Goal: Navigation & Orientation: Understand site structure

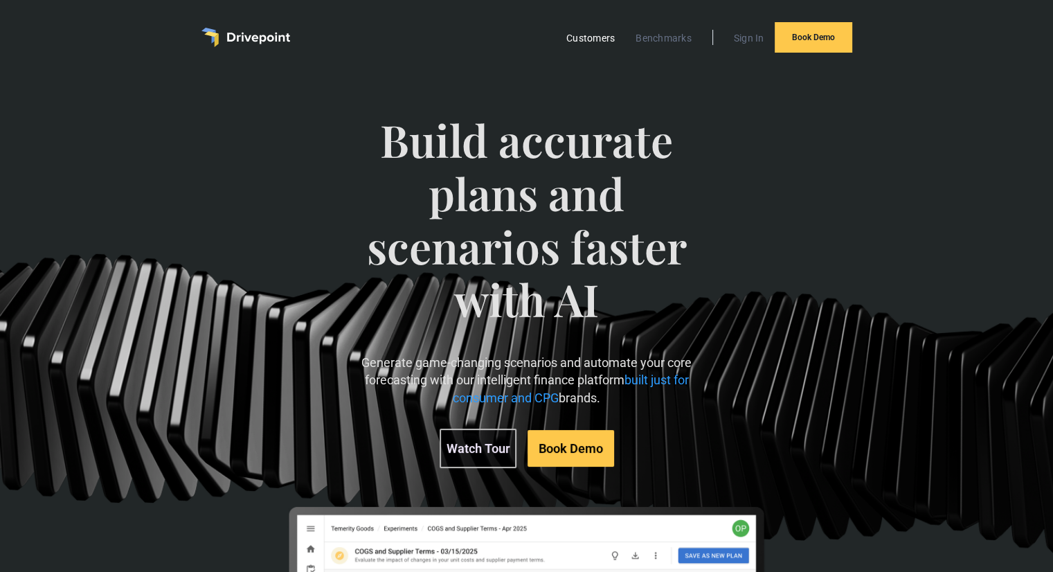
click at [599, 40] on link "Customers" at bounding box center [591, 38] width 62 height 18
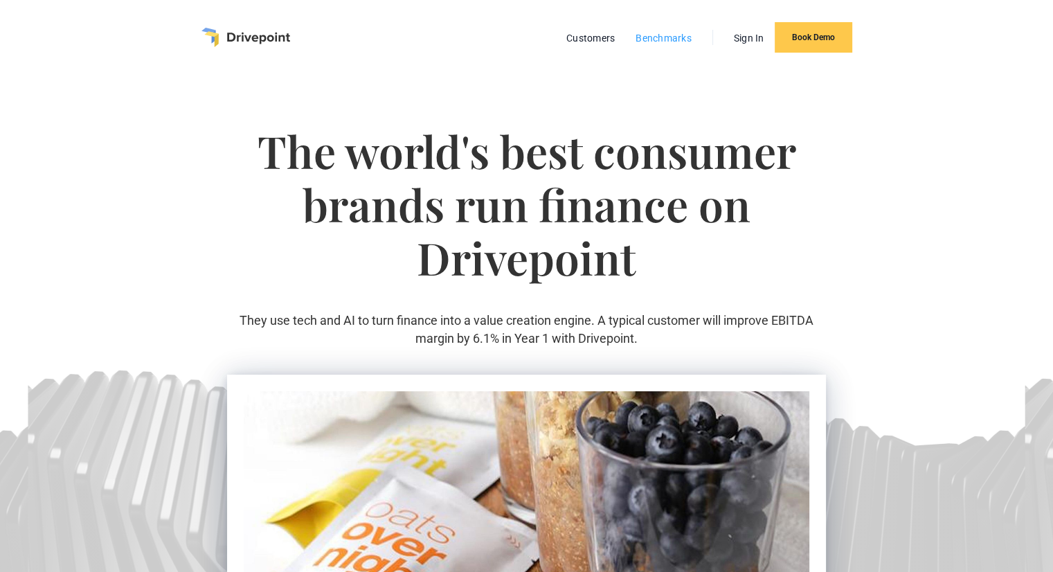
click at [645, 35] on link "Benchmarks" at bounding box center [664, 38] width 70 height 18
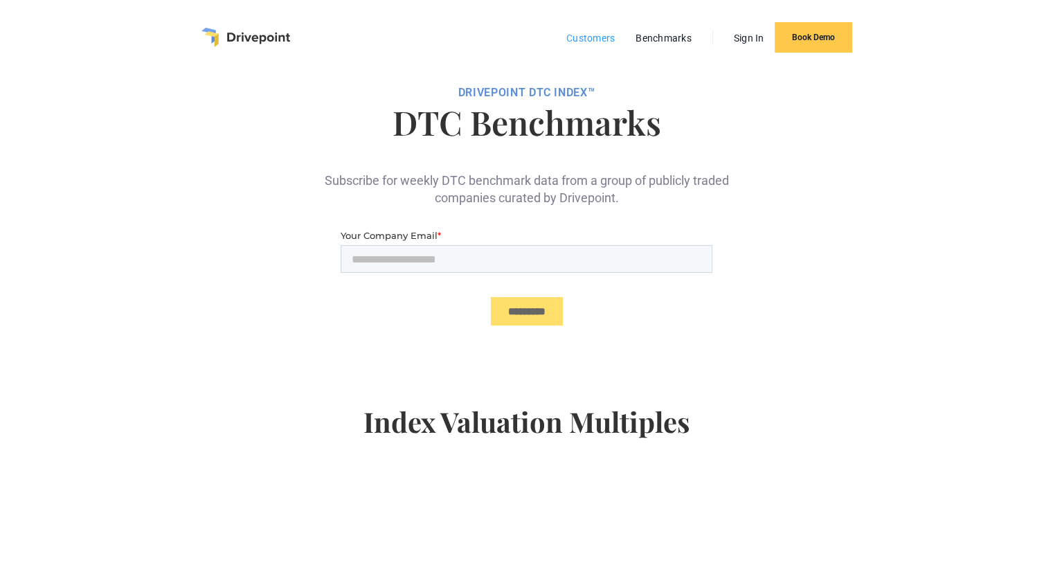
click at [586, 42] on link "Customers" at bounding box center [591, 38] width 62 height 18
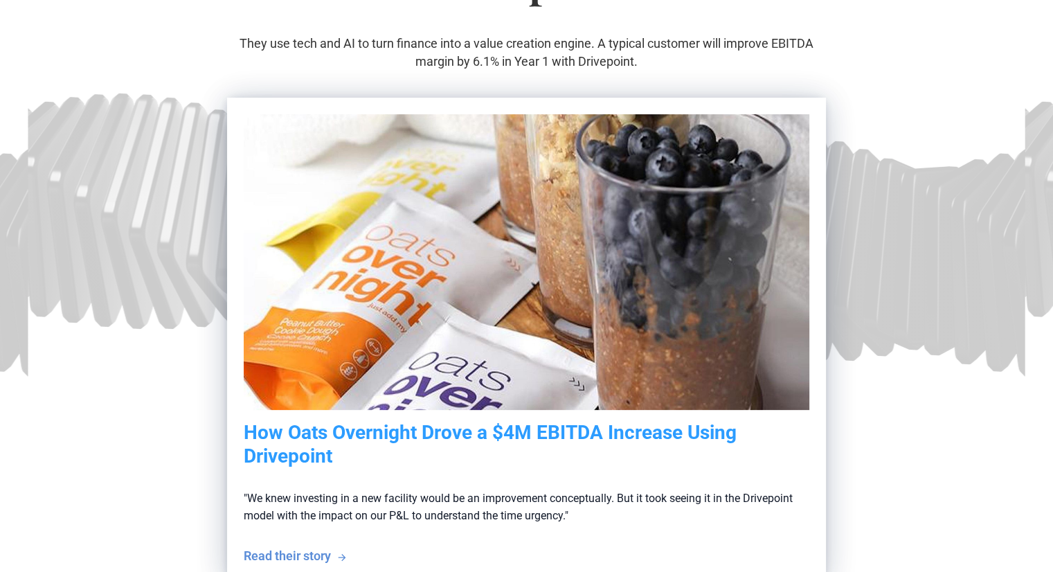
scroll to position [208, 0]
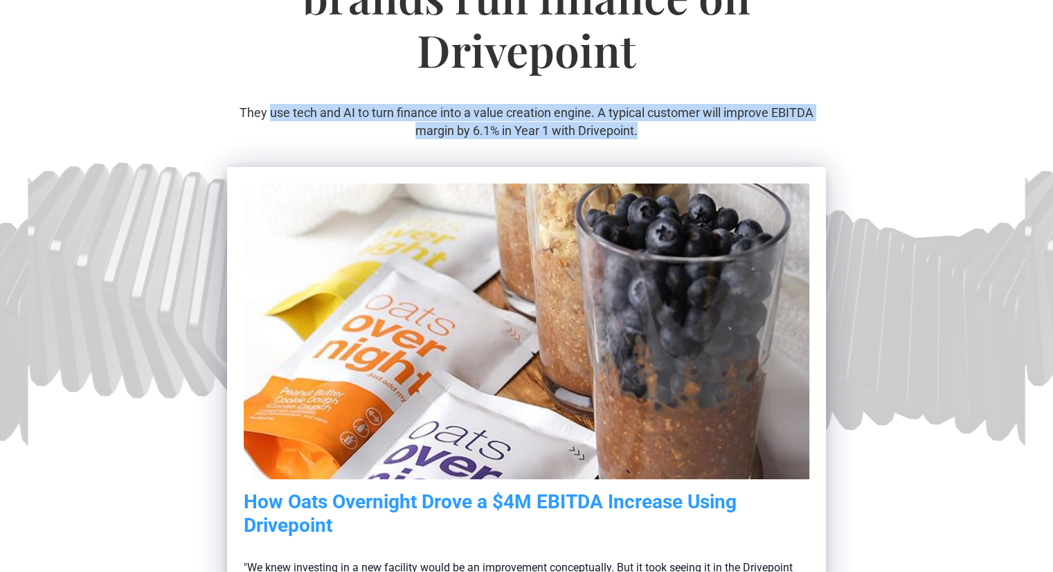
drag, startPoint x: 272, startPoint y: 114, endPoint x: 645, endPoint y: 127, distance: 373.5
click at [645, 127] on p "They use tech and AI to turn finance into a value creation engine. A typical cu…" at bounding box center [526, 121] width 599 height 35
click at [655, 112] on p "They use tech and AI to turn finance into a value creation engine. A typical cu…" at bounding box center [526, 121] width 599 height 35
drag, startPoint x: 277, startPoint y: 112, endPoint x: 659, endPoint y: 133, distance: 382.9
click at [659, 133] on p "They use tech and AI to turn finance into a value creation engine. A typical cu…" at bounding box center [526, 121] width 599 height 35
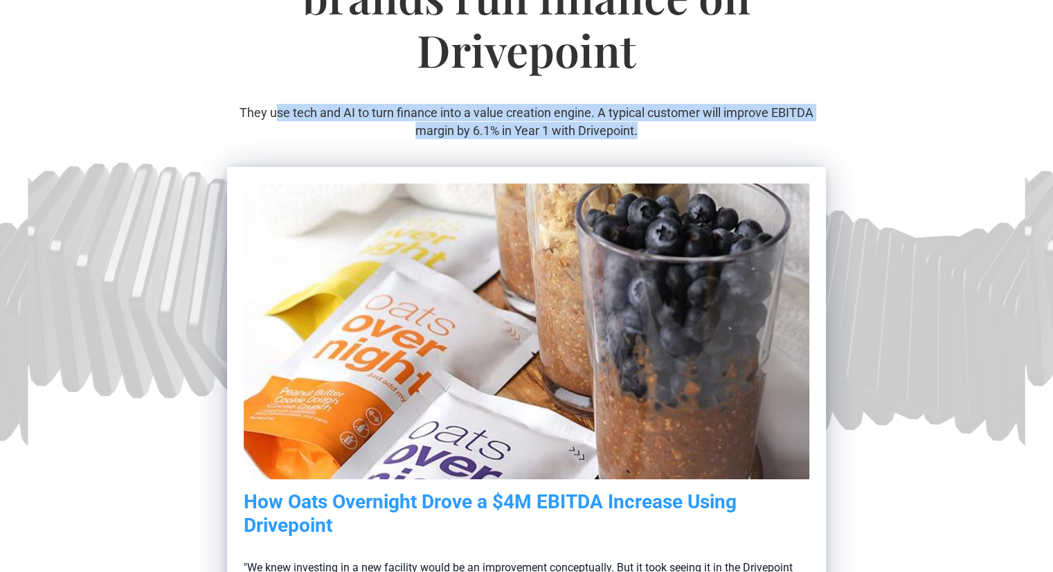
click at [659, 133] on p "They use tech and AI to turn finance into a value creation engine. A typical cu…" at bounding box center [526, 121] width 599 height 35
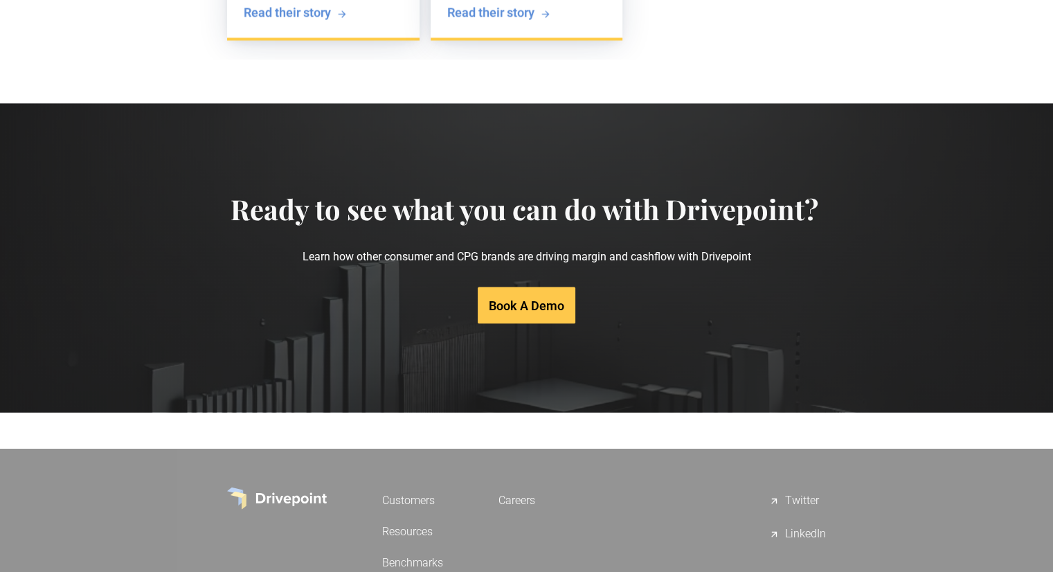
scroll to position [2840, 0]
